Goal: Task Accomplishment & Management: Manage account settings

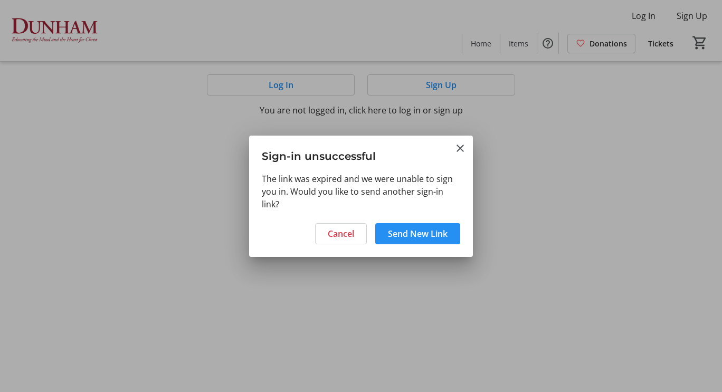
click at [418, 236] on span "Send New Link" at bounding box center [418, 234] width 60 height 13
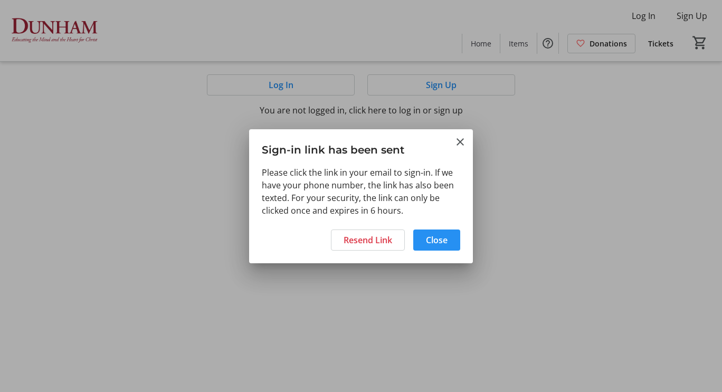
click at [432, 237] on span "Close" at bounding box center [437, 240] width 22 height 13
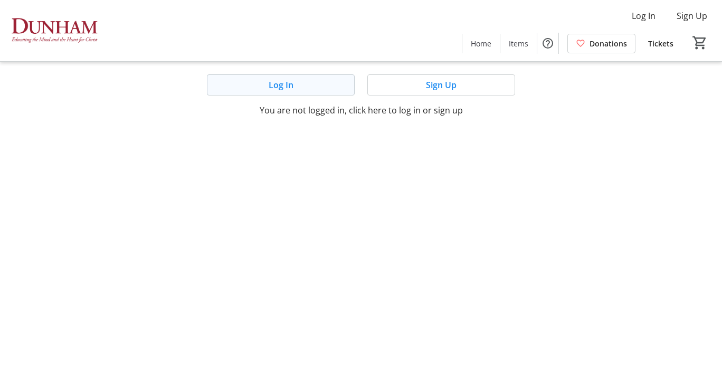
click at [308, 86] on span at bounding box center [281, 84] width 147 height 25
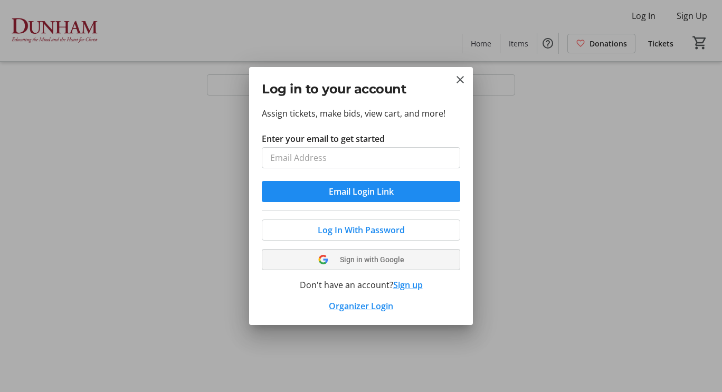
click at [364, 262] on span "Sign in with Google" at bounding box center [372, 260] width 64 height 8
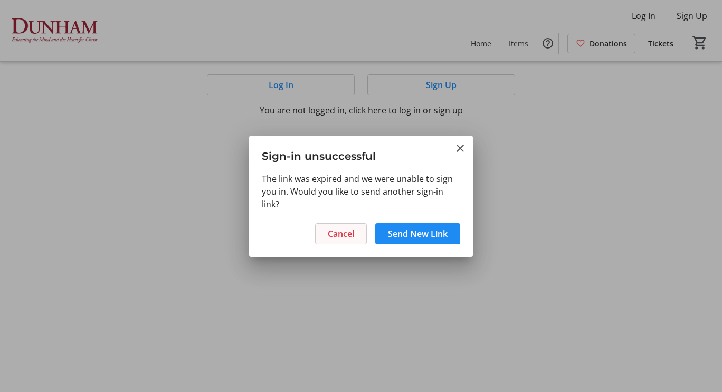
click at [339, 239] on span "Cancel" at bounding box center [341, 234] width 26 height 13
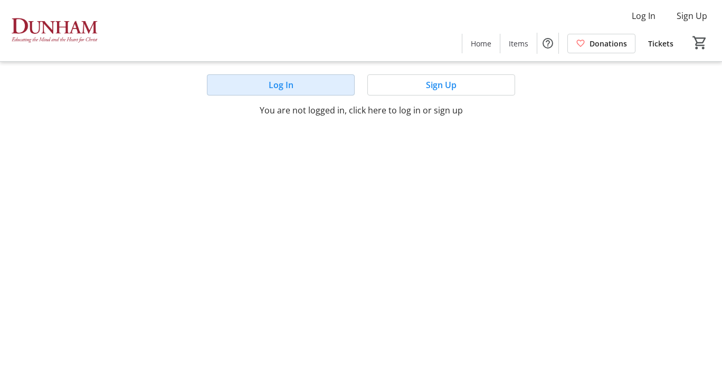
click at [305, 84] on span at bounding box center [281, 84] width 147 height 25
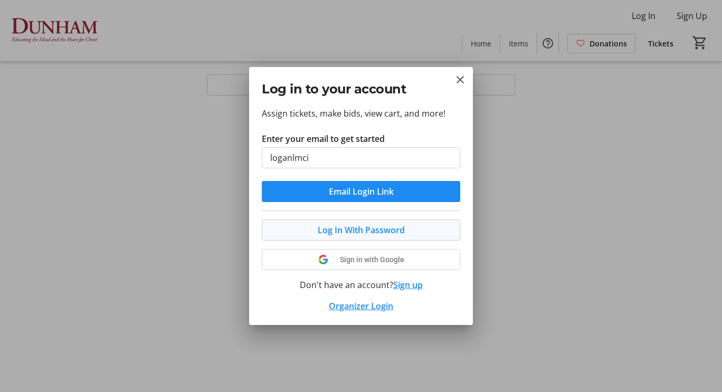
type input "loganlmci"
click at [361, 233] on span "Log In With Password" at bounding box center [361, 230] width 87 height 13
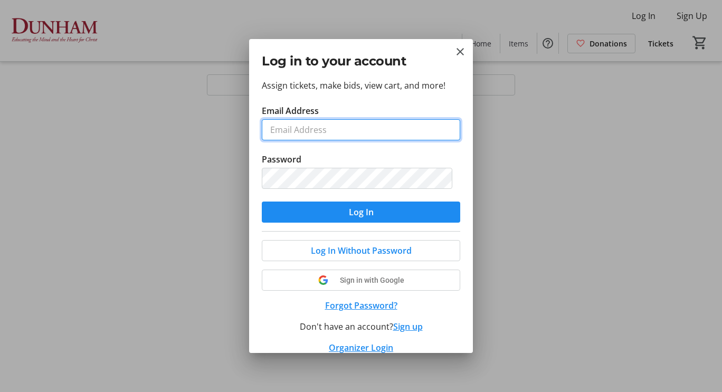
click at [319, 126] on input "Email Address" at bounding box center [361, 129] width 199 height 21
type input "[PERSON_NAME][EMAIL_ADDRESS][DOMAIN_NAME]"
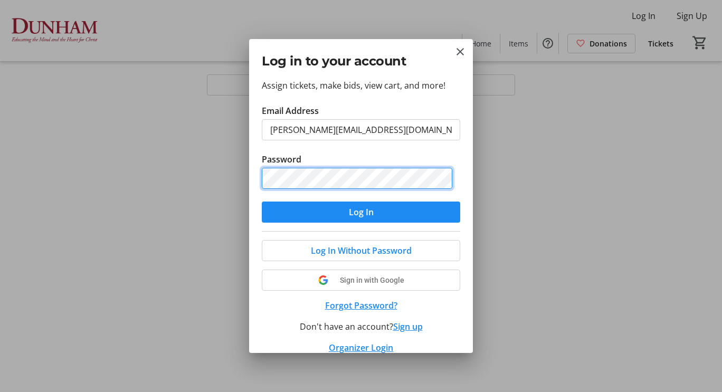
click at [262, 202] on button "Log In" at bounding box center [361, 212] width 199 height 21
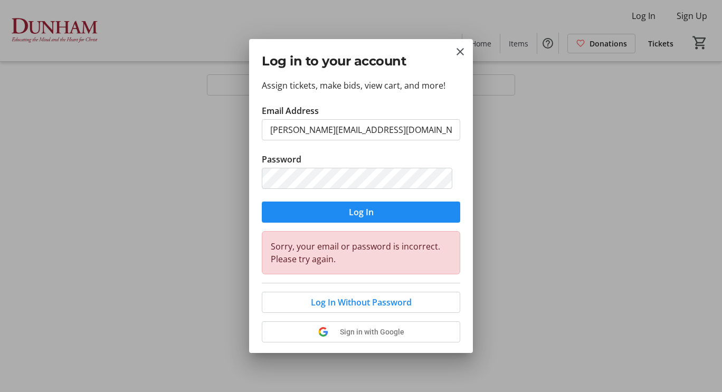
click at [389, 200] on span "submit" at bounding box center [361, 212] width 199 height 25
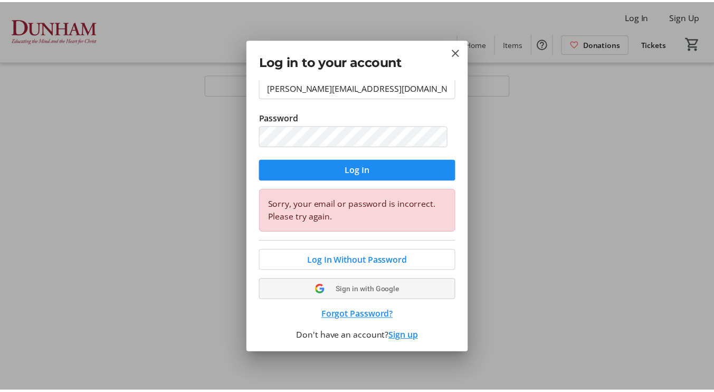
scroll to position [65, 0]
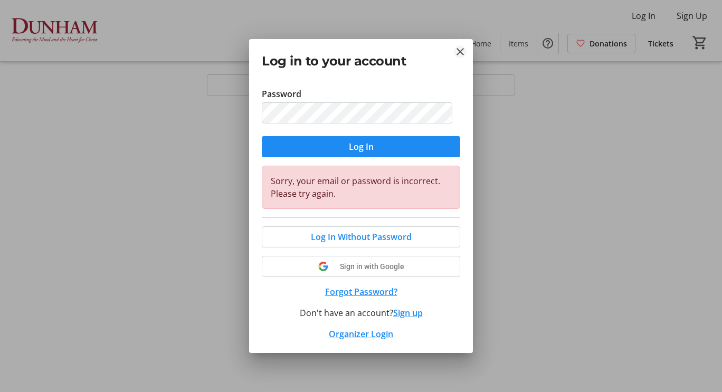
click at [463, 51] on mat-icon "Close" at bounding box center [460, 51] width 13 height 13
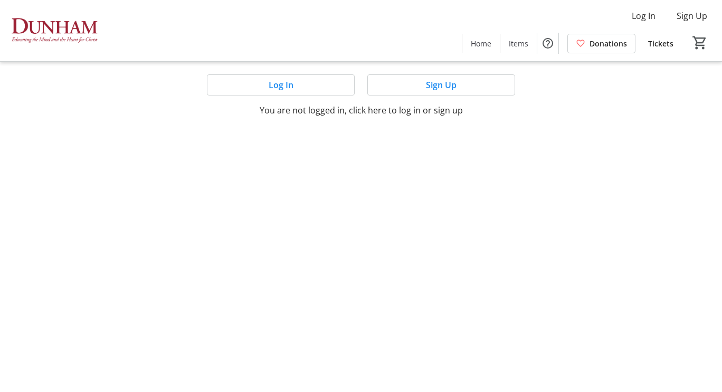
click at [46, 27] on img at bounding box center [53, 30] width 94 height 53
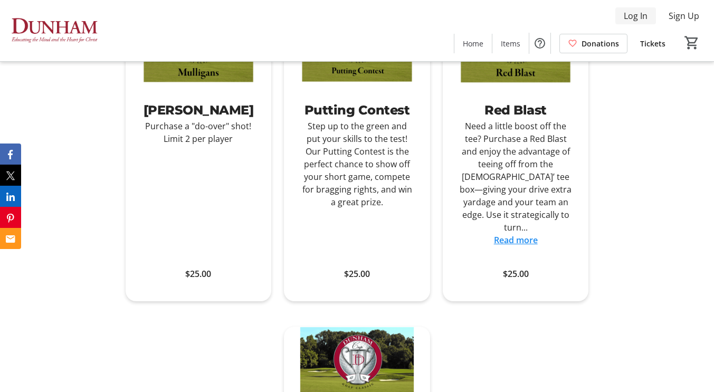
scroll to position [528, 0]
click at [636, 18] on span "Log In" at bounding box center [636, 16] width 24 height 13
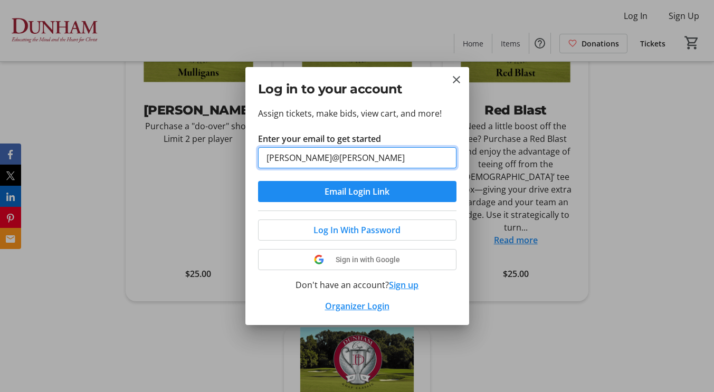
type input "[PERSON_NAME][EMAIL_ADDRESS][DOMAIN_NAME]"
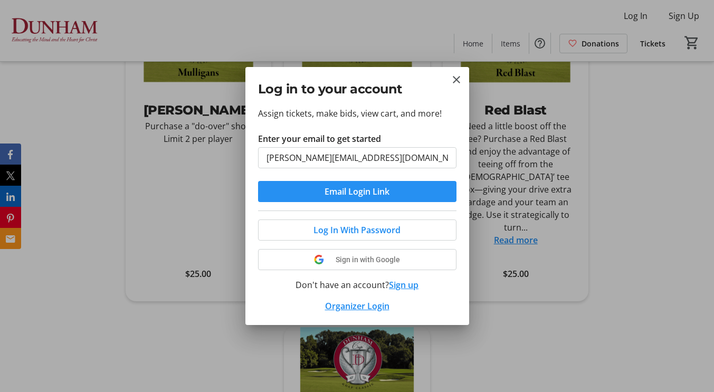
click at [305, 190] on span "submit" at bounding box center [357, 191] width 199 height 25
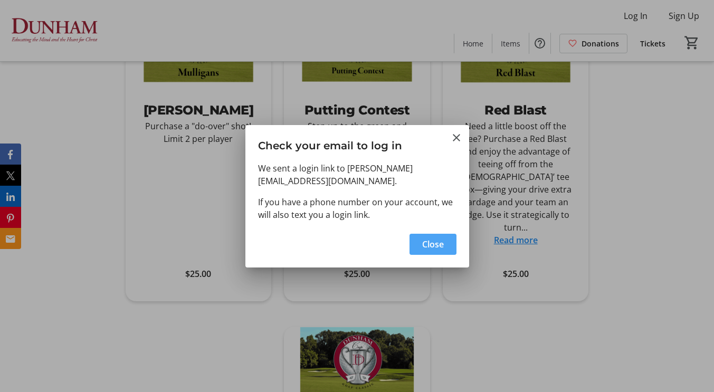
click at [445, 242] on span "button" at bounding box center [433, 244] width 47 height 25
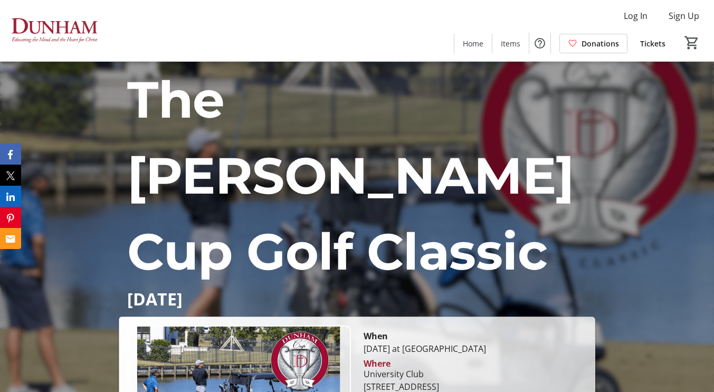
scroll to position [528, 0]
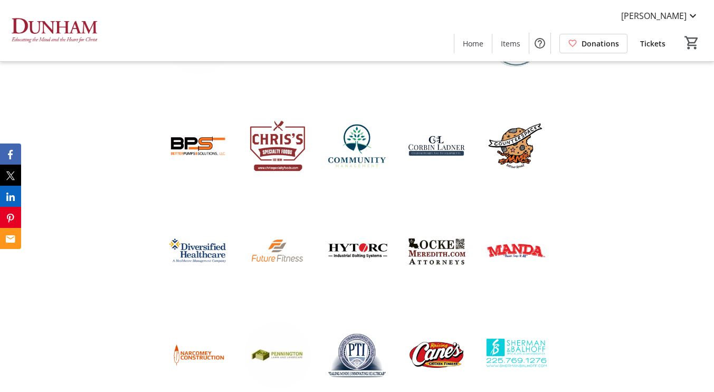
scroll to position [1901, 0]
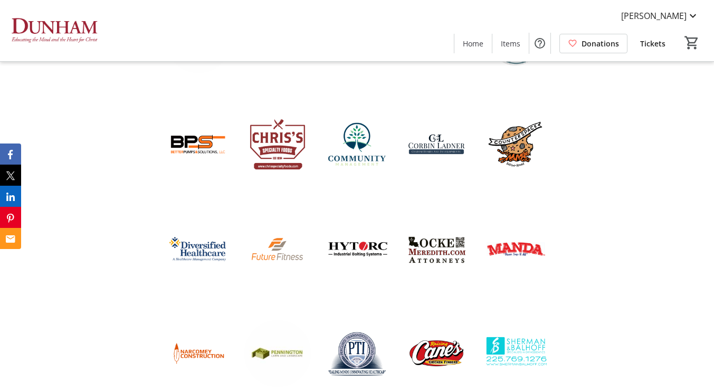
click at [653, 48] on span "Tickets" at bounding box center [652, 43] width 25 height 11
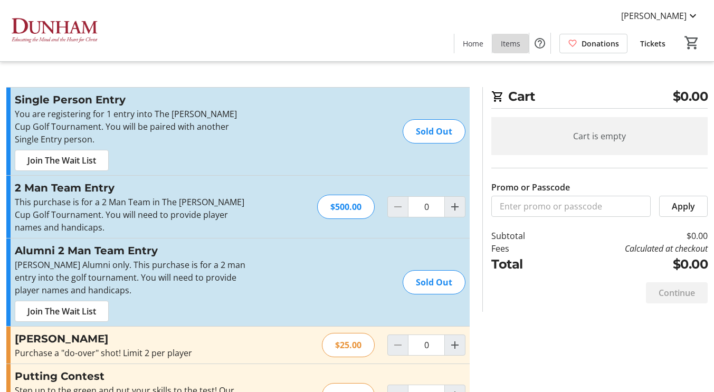
click at [515, 48] on span "Items" at bounding box center [511, 43] width 20 height 11
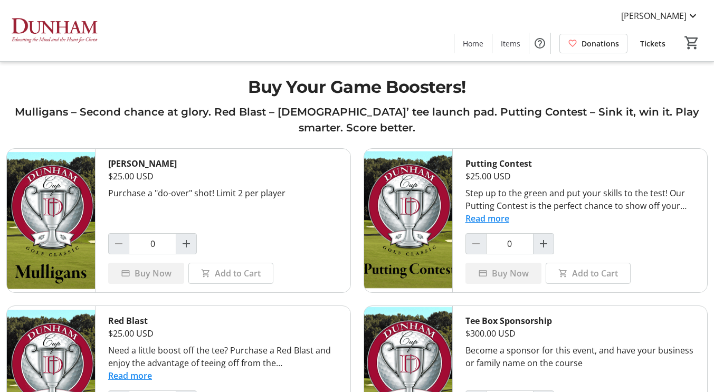
click at [654, 42] on span "Tickets" at bounding box center [652, 43] width 25 height 11
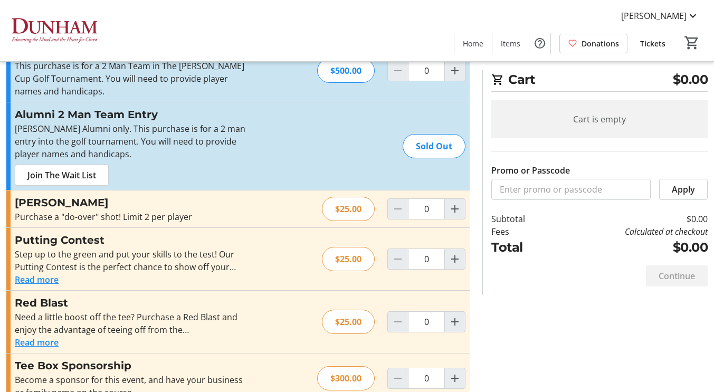
scroll to position [160, 0]
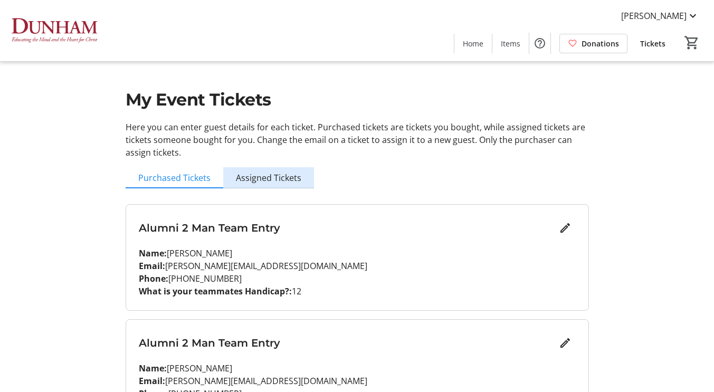
click at [282, 182] on span "Assigned Tickets" at bounding box center [268, 178] width 65 height 8
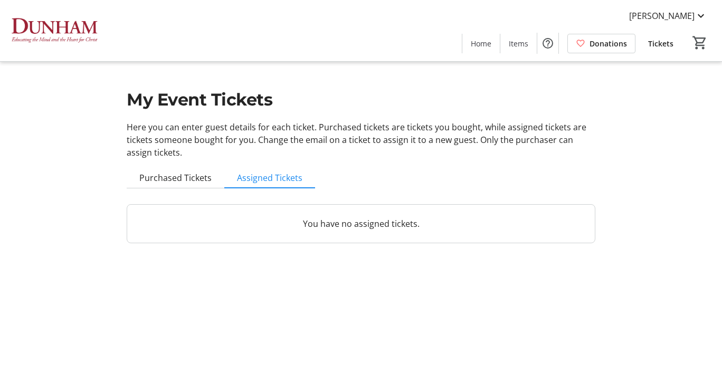
click at [353, 223] on p "You have no assigned tickets." at bounding box center [361, 224] width 442 height 13
click at [191, 177] on span "Purchased Tickets" at bounding box center [175, 178] width 72 height 8
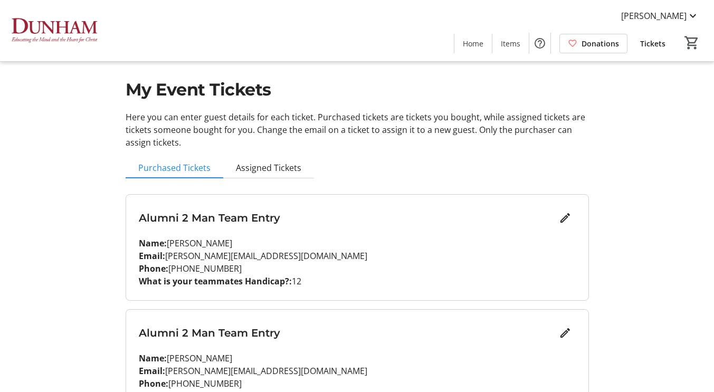
scroll to position [76, 0]
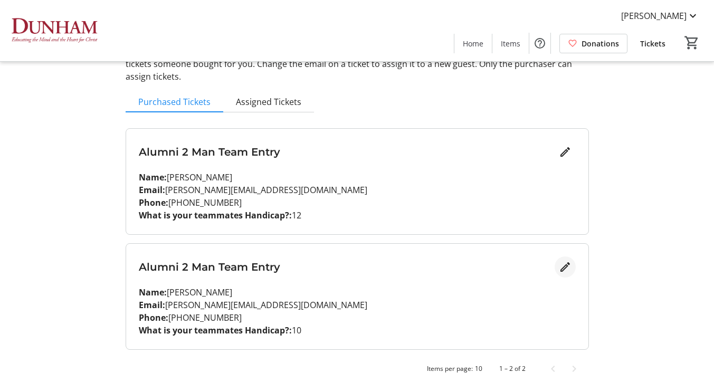
click at [569, 266] on mat-icon "Edit" at bounding box center [565, 267] width 13 height 13
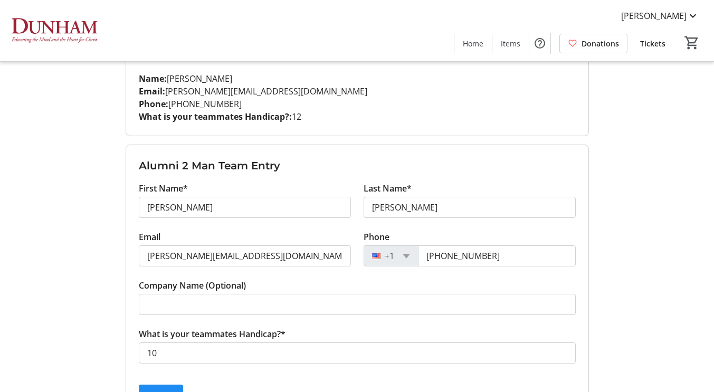
scroll to position [191, 0]
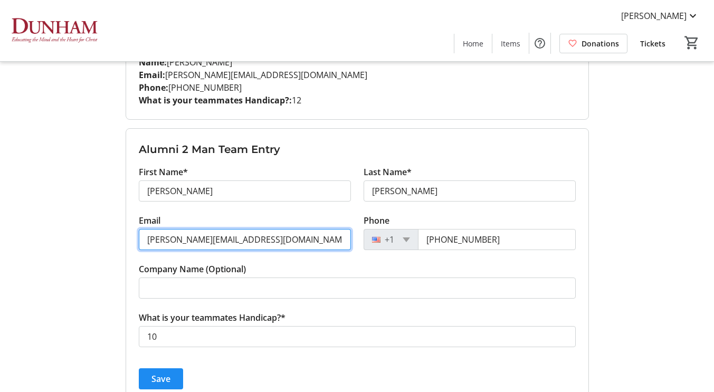
drag, startPoint x: 253, startPoint y: 240, endPoint x: 5, endPoint y: 246, distance: 248.2
click at [5, 246] on div "My Event Tickets Here you can enter guest details for each ticket. Purchased ti…" at bounding box center [357, 127] width 714 height 636
paste input "[PERSON_NAME][EMAIL_ADDRESS][PERSON_NAME]"
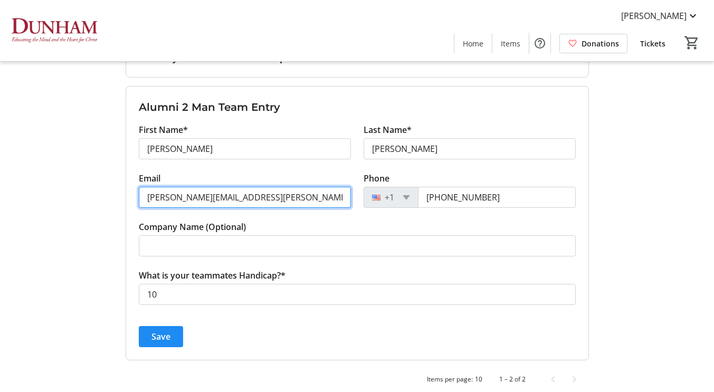
scroll to position [244, 0]
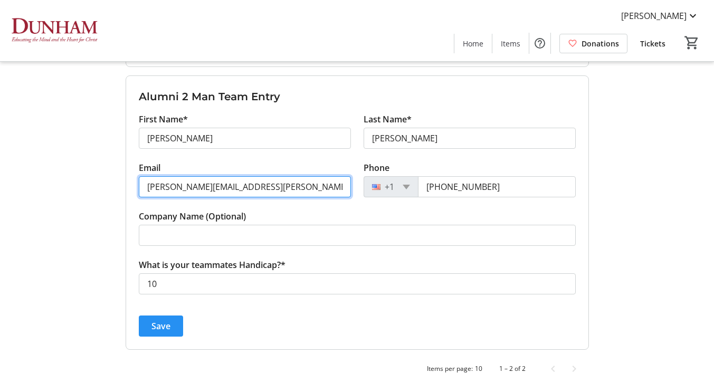
type input "[PERSON_NAME][EMAIL_ADDRESS][PERSON_NAME][DOMAIN_NAME]"
click at [145, 325] on span "submit" at bounding box center [161, 326] width 44 height 25
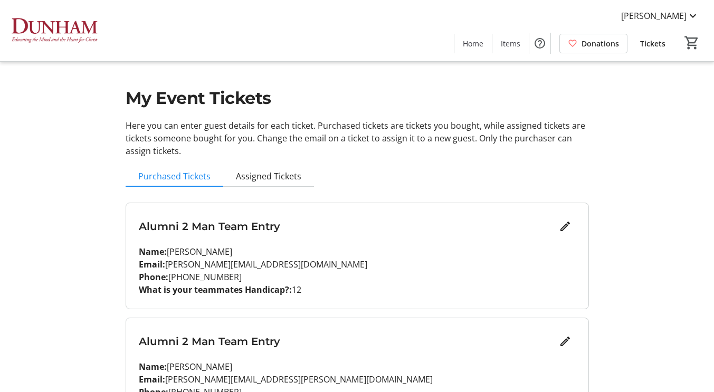
scroll to position [0, 0]
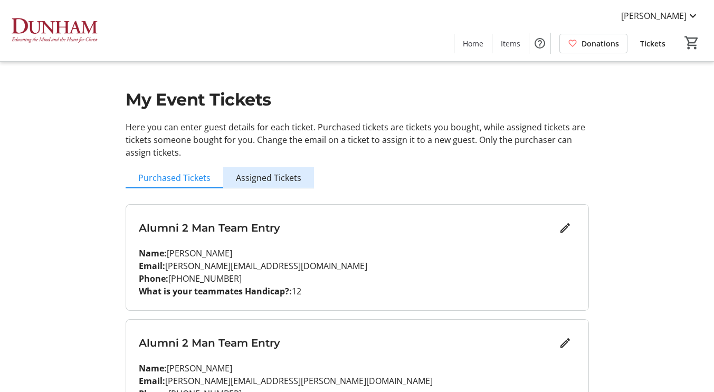
click at [277, 178] on span "Assigned Tickets" at bounding box center [268, 178] width 65 height 8
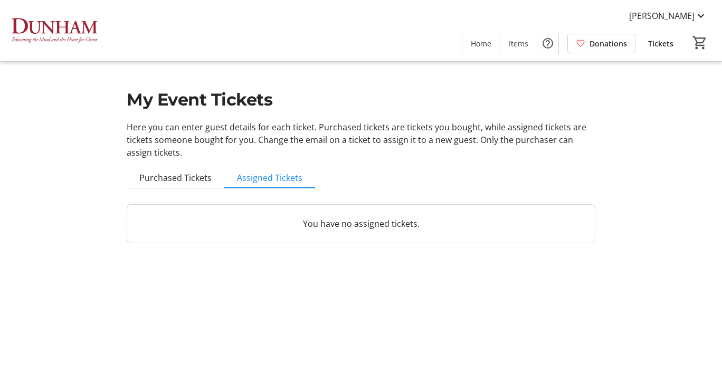
click at [372, 223] on p "You have no assigned tickets." at bounding box center [361, 224] width 442 height 13
click at [157, 174] on span "Purchased Tickets" at bounding box center [175, 178] width 72 height 8
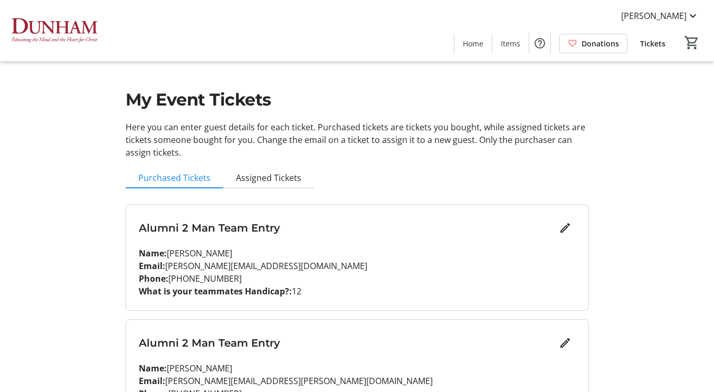
click at [660, 45] on span "Tickets" at bounding box center [652, 43] width 25 height 11
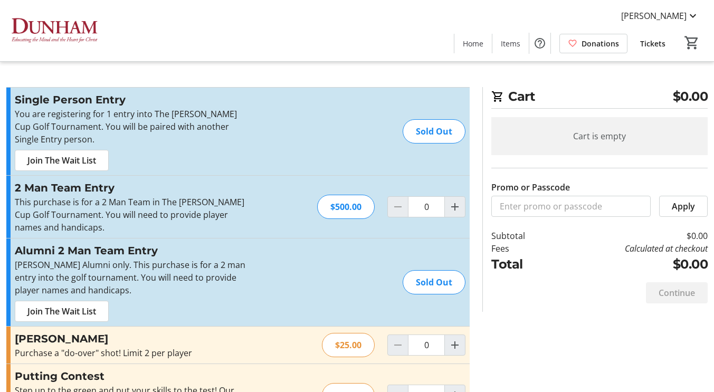
click at [660, 45] on span "Tickets" at bounding box center [652, 43] width 25 height 11
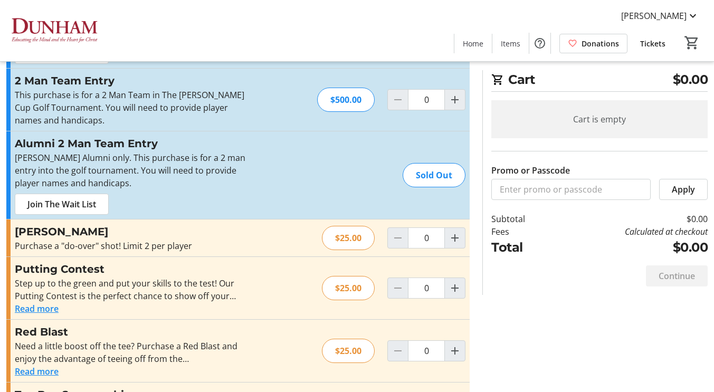
scroll to position [160, 0]
